Goal: Information Seeking & Learning: Learn about a topic

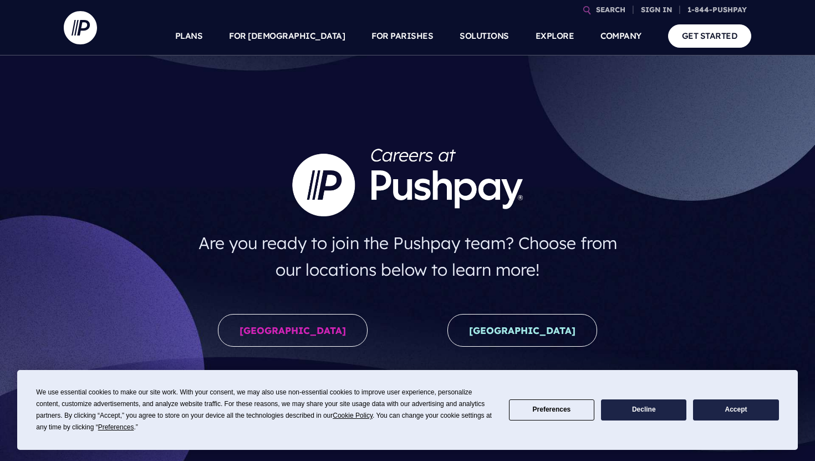
click at [346, 316] on div "United States" at bounding box center [293, 332] width 229 height 55
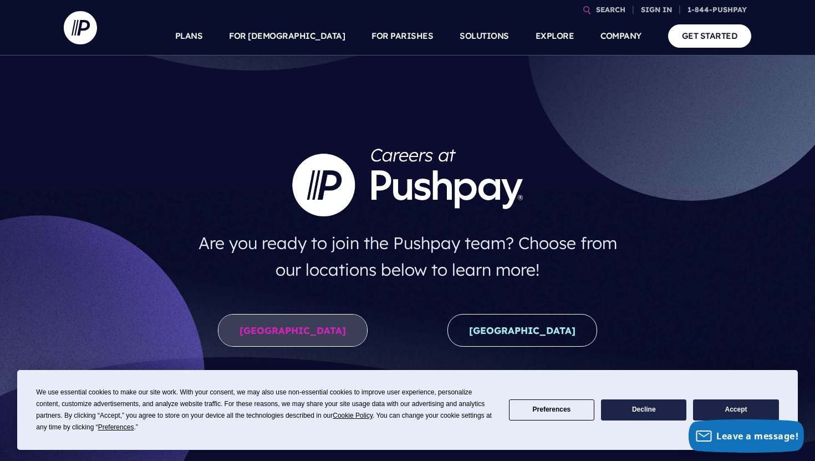
click at [332, 321] on link "United States" at bounding box center [293, 330] width 150 height 33
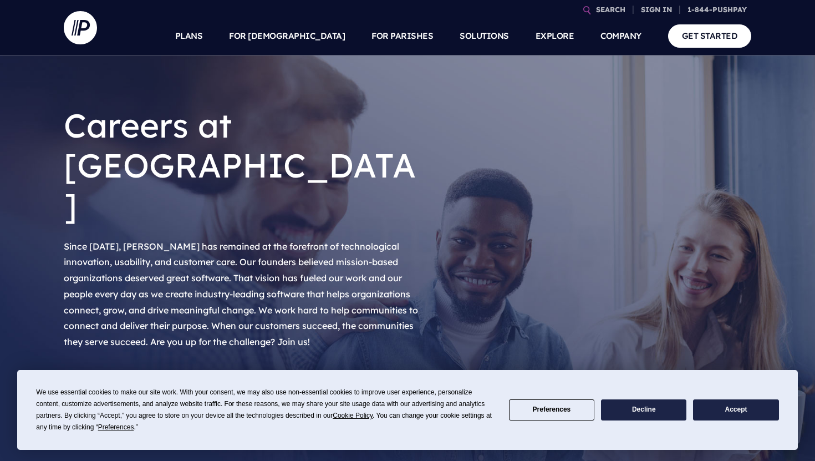
click at [128, 372] on div "View Openings" at bounding box center [261, 392] width 394 height 40
click at [133, 372] on link "View Openings" at bounding box center [127, 388] width 127 height 33
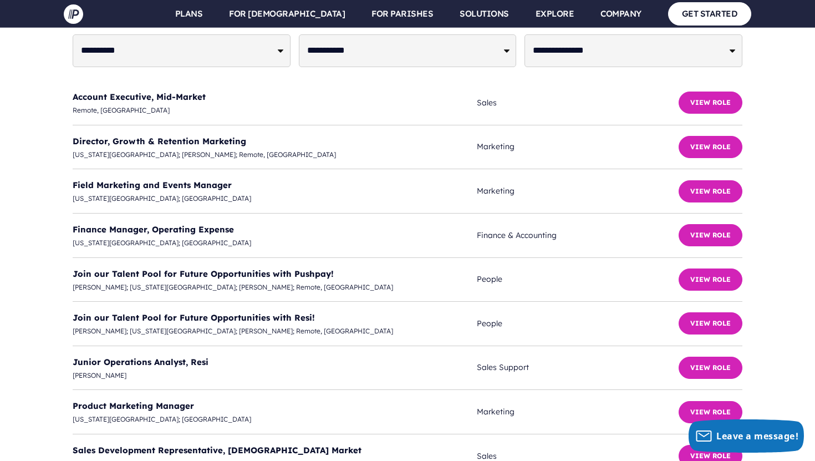
scroll to position [2816, 0]
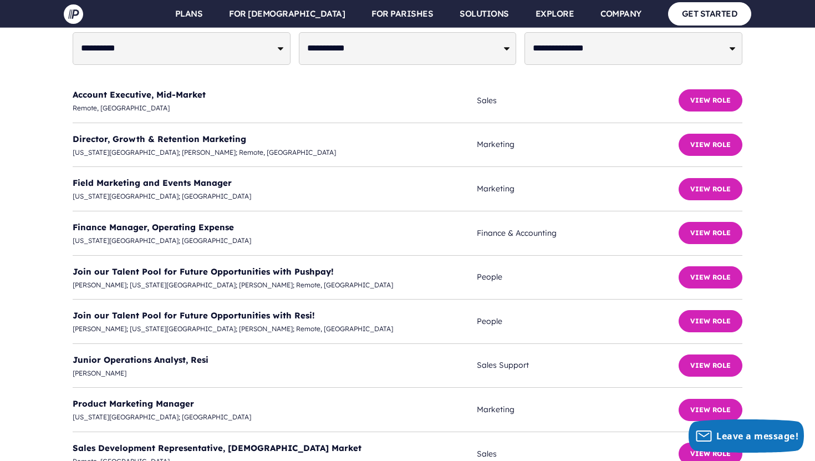
click at [268, 344] on li "Junior Operations Analyst, [PERSON_NAME] Sales Support View Role" at bounding box center [408, 366] width 670 height 44
click at [146, 354] on link "Junior Operations Analyst, Resi" at bounding box center [141, 359] width 136 height 11
